Goal: Task Accomplishment & Management: Use online tool/utility

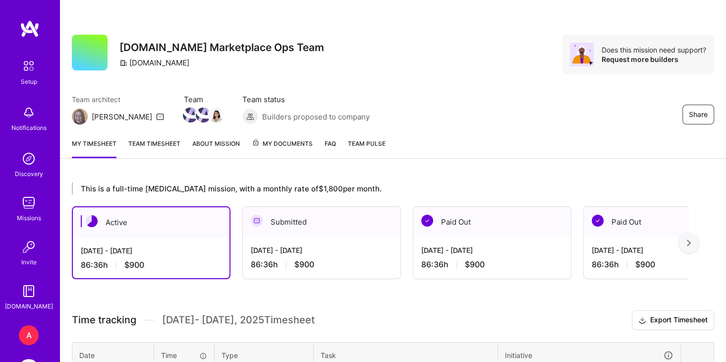
click at [546, 82] on div "Share [DOMAIN_NAME] Marketplace Ops Team [DOMAIN_NAME] Does this mission need s…" at bounding box center [393, 65] width 666 height 130
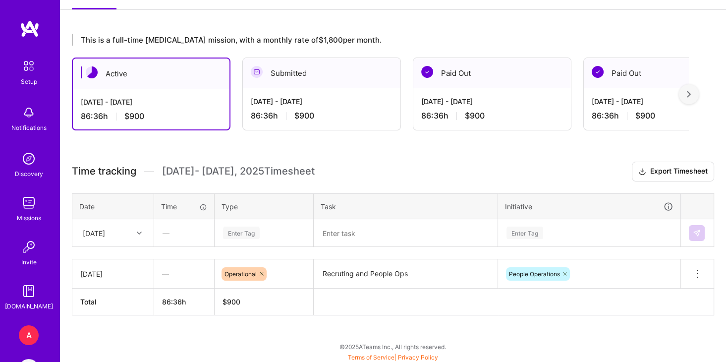
click at [121, 226] on div "[DATE]" at bounding box center [105, 232] width 55 height 16
click at [253, 230] on div "Enter Tag" at bounding box center [241, 232] width 37 height 15
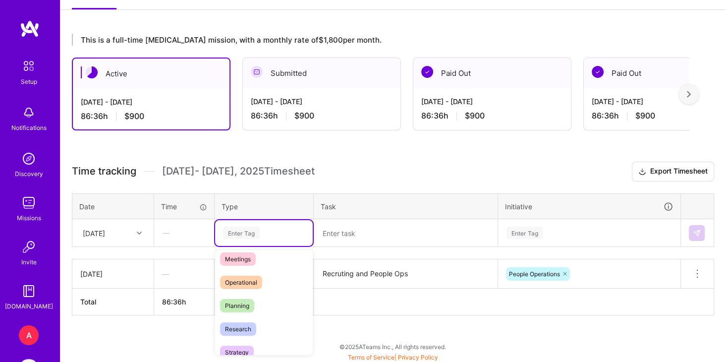
scroll to position [170, 0]
click at [272, 285] on div "Operational" at bounding box center [264, 281] width 98 height 23
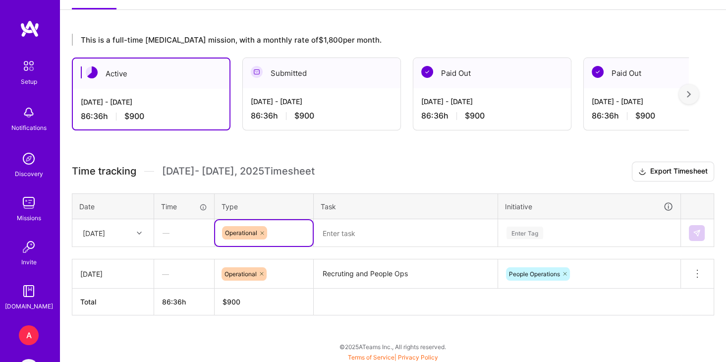
click at [362, 272] on textarea "Recruting and People Ops" at bounding box center [406, 273] width 182 height 27
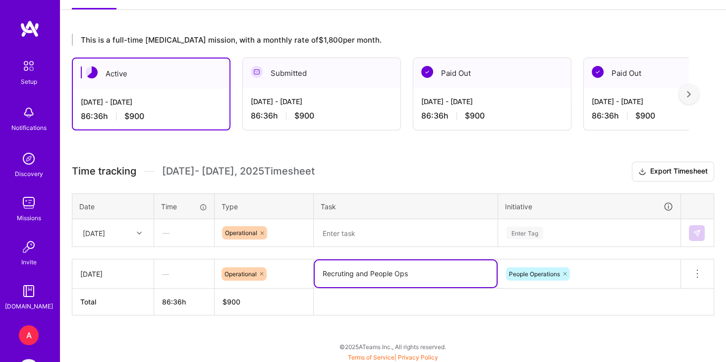
click at [362, 272] on textarea "Recruting and People Ops" at bounding box center [406, 273] width 182 height 27
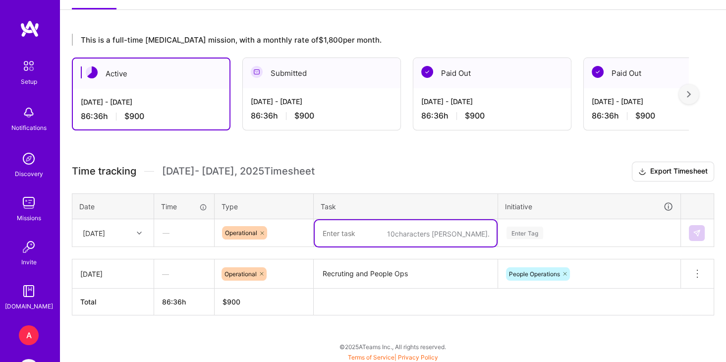
click at [357, 229] on textarea at bounding box center [406, 233] width 182 height 26
paste textarea "Recruting and People Ops"
click at [357, 229] on textarea "Recruting and People Ops" at bounding box center [406, 233] width 182 height 26
type textarea "Recruting and People Ops"
click at [578, 232] on div "Enter Tag" at bounding box center [589, 233] width 181 height 26
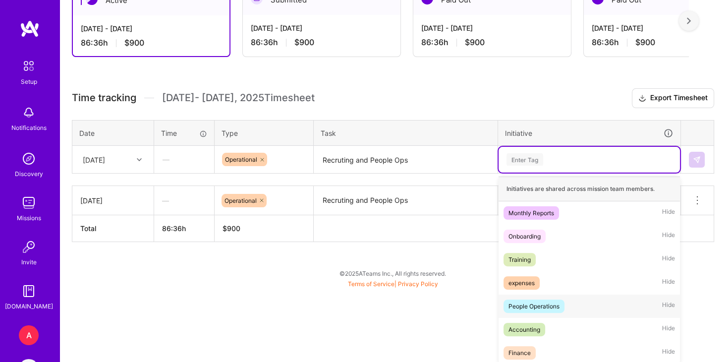
click at [566, 298] on div "People Operations Hide" at bounding box center [589, 305] width 181 height 23
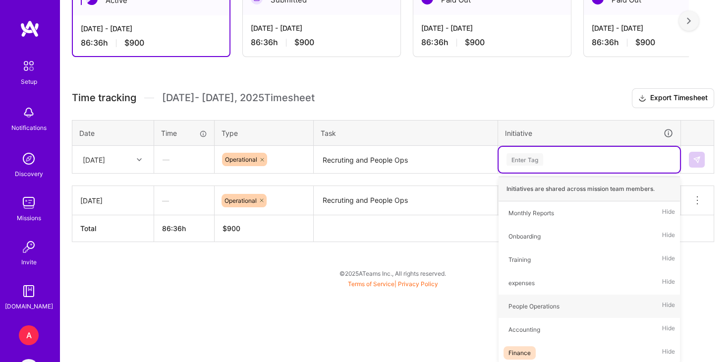
scroll to position [149, 0]
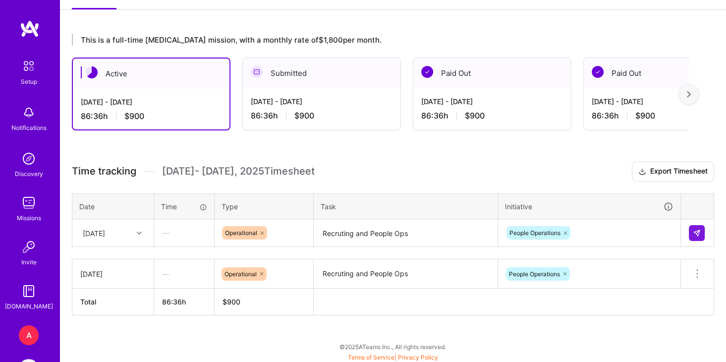
click at [628, 321] on div "This is a full-time [MEDICAL_DATA] mission, with a monthly rate of $1,800 per m…" at bounding box center [393, 193] width 666 height 342
click at [697, 229] on img at bounding box center [697, 233] width 8 height 8
